Goal: Task Accomplishment & Management: Manage account settings

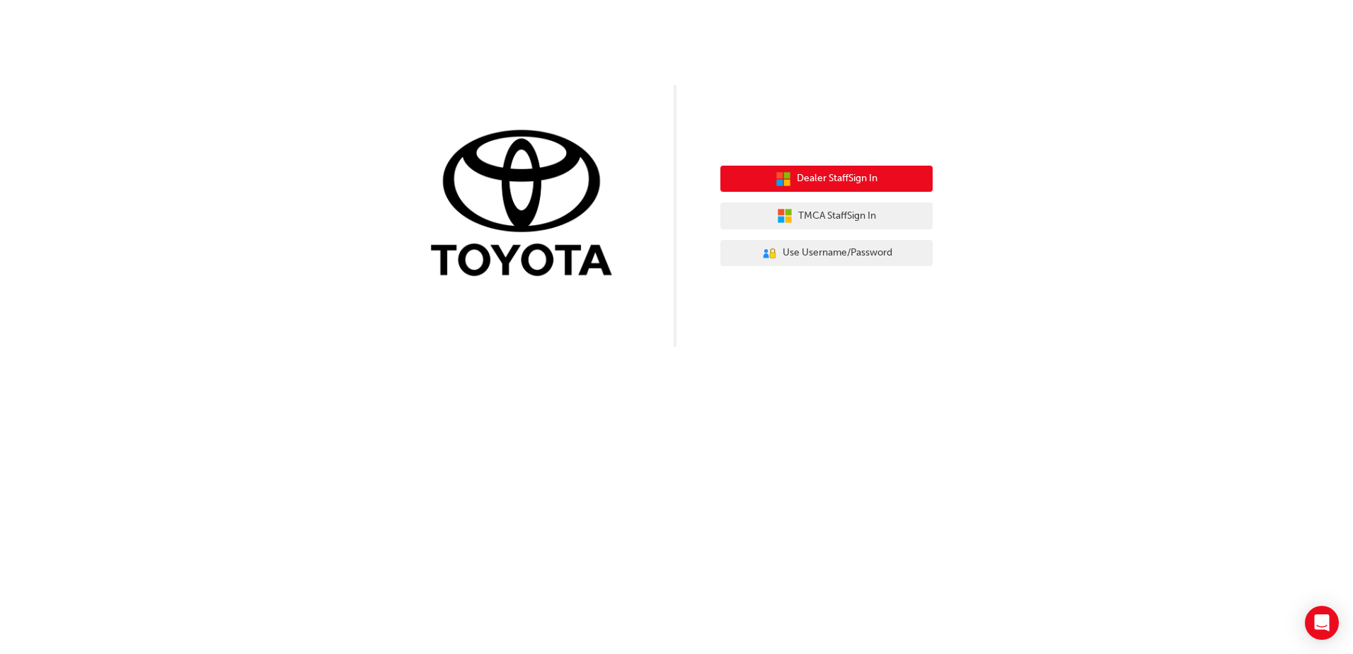
click at [834, 185] on span "Dealer Staff Sign In" at bounding box center [837, 179] width 81 height 16
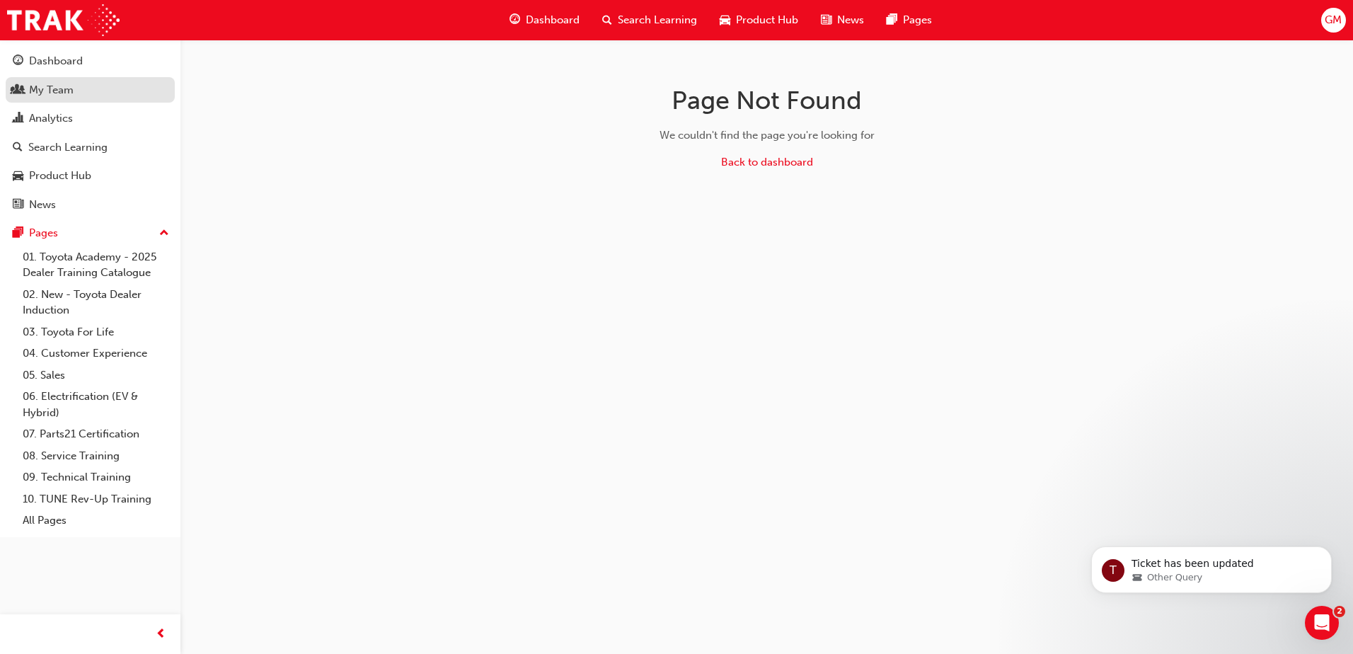
click at [78, 83] on div "My Team" at bounding box center [90, 90] width 155 height 18
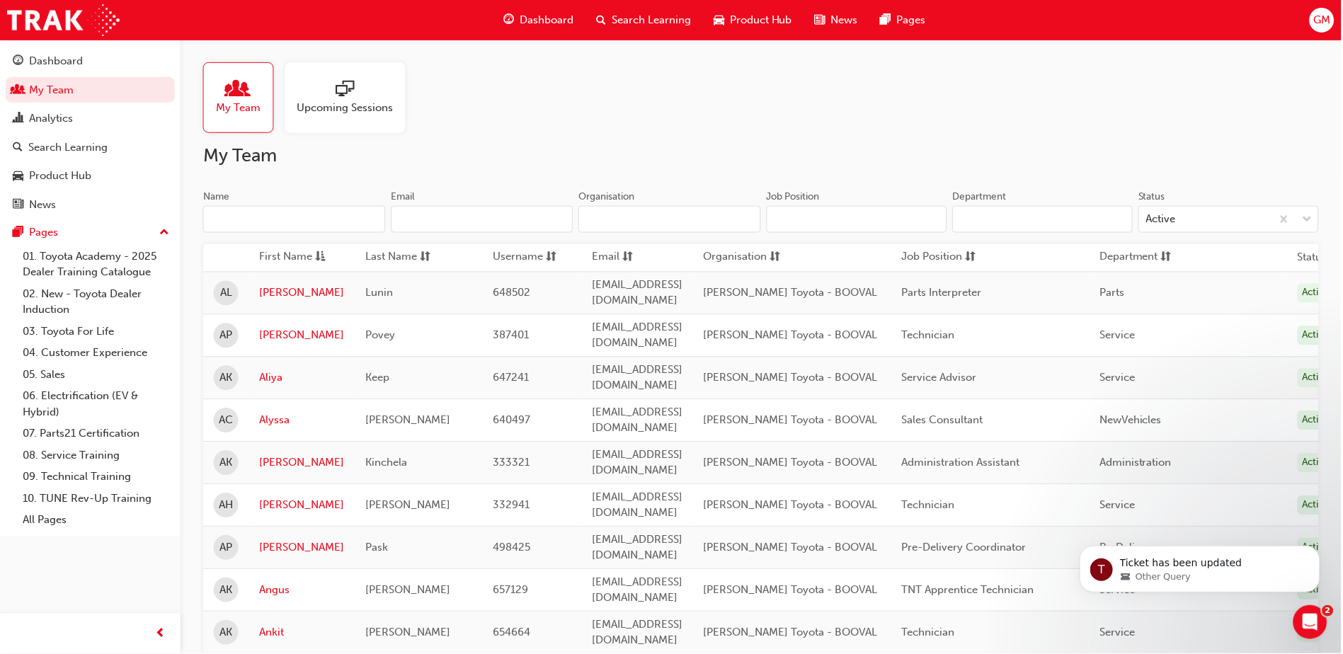
click at [338, 115] on span "Upcoming Sessions" at bounding box center [345, 108] width 96 height 16
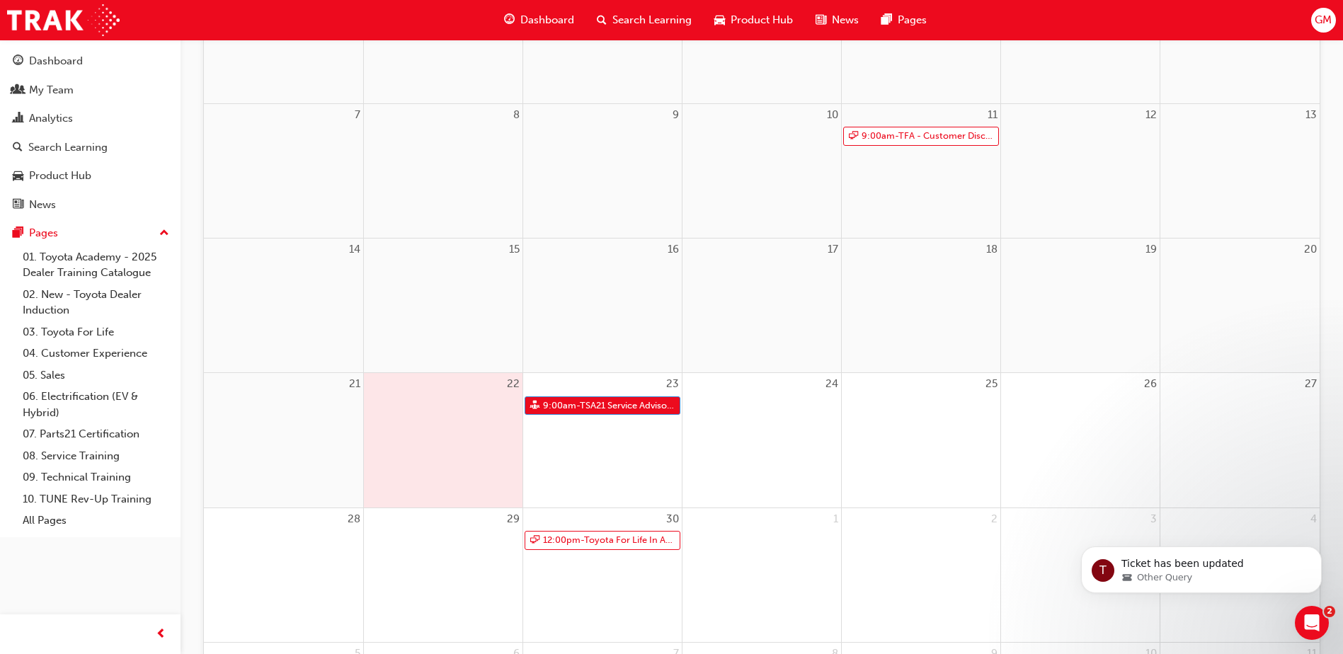
scroll to position [283, 0]
click at [585, 403] on link "9:00am - TSA21 Service Advisor Course ( face to face)" at bounding box center [603, 404] width 156 height 19
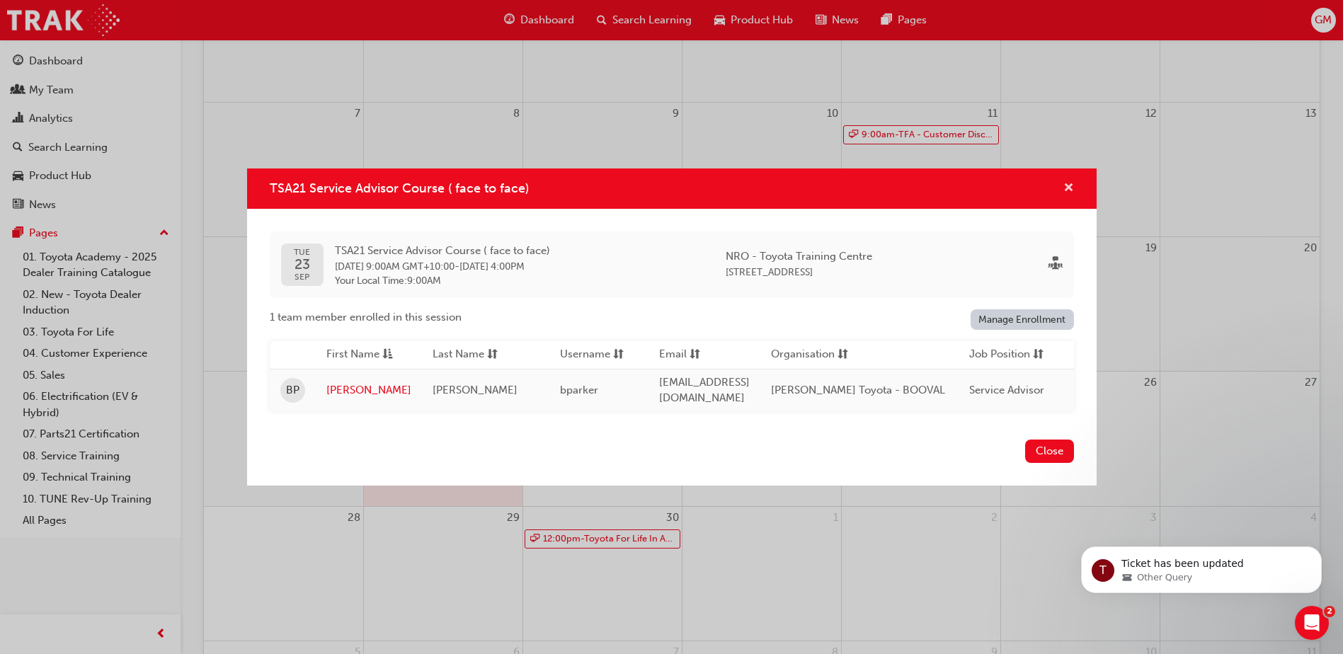
click at [1066, 195] on button "TSA21 Service Advisor Course ( face to face)" at bounding box center [1068, 189] width 11 height 18
